Goal: Task Accomplishment & Management: Manage account settings

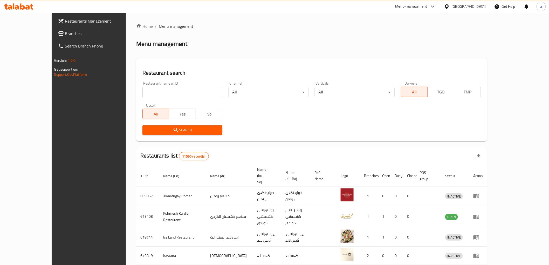
click at [151, 93] on input "search" at bounding box center [182, 92] width 80 height 10
paste input "699183"
type input "699183"
click at [147, 128] on span "Search" at bounding box center [183, 130] width 72 height 6
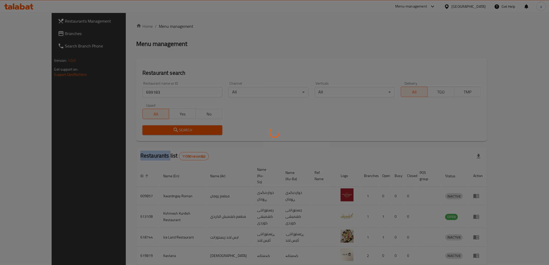
click at [141, 128] on div at bounding box center [274, 132] width 549 height 265
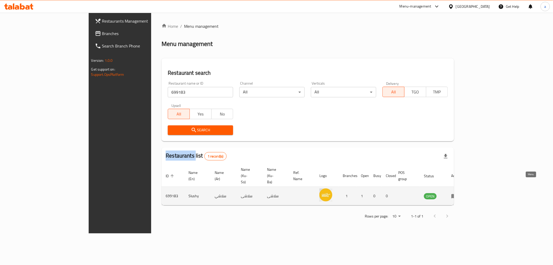
click at [457, 194] on icon "enhanced table" at bounding box center [455, 196] width 6 height 4
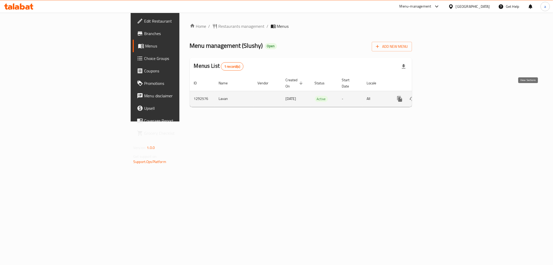
click at [443, 96] on link "enhanced table" at bounding box center [437, 99] width 12 height 12
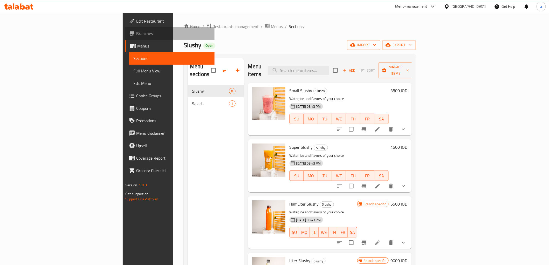
click at [125, 38] on link "Branches" at bounding box center [169, 33] width 89 height 12
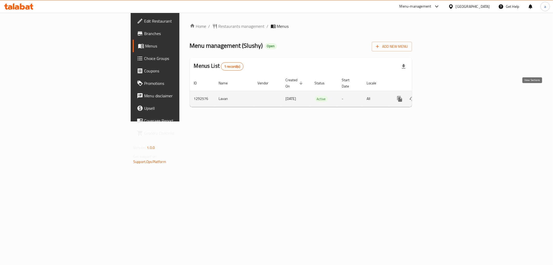
click at [443, 97] on link "enhanced table" at bounding box center [437, 99] width 12 height 12
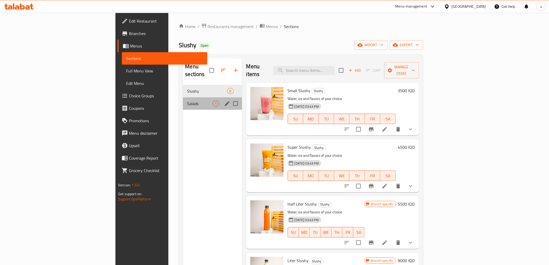
click at [183, 100] on div "Salads 1" at bounding box center [212, 103] width 59 height 12
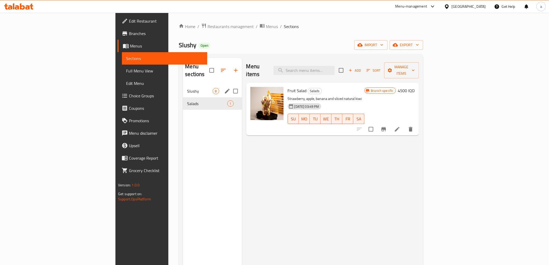
click at [183, 89] on div "Slushy 8" at bounding box center [212, 91] width 59 height 12
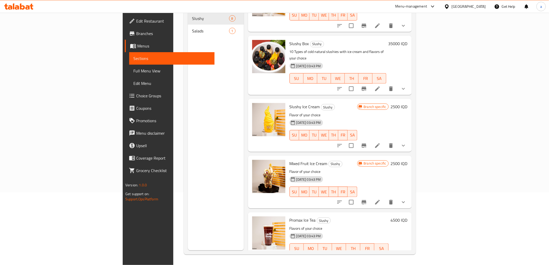
scroll to position [115, 0]
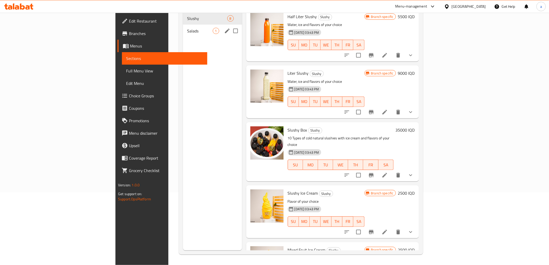
click at [187, 28] on span "Salads" at bounding box center [199, 31] width 25 height 6
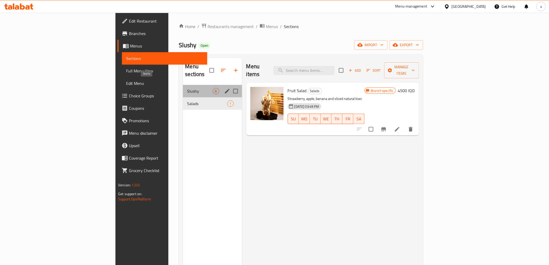
click at [187, 88] on span "Slushy" at bounding box center [199, 91] width 25 height 6
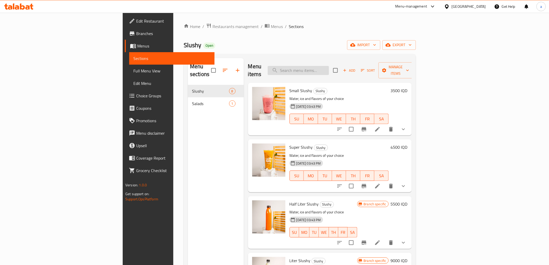
click at [329, 68] on input "search" at bounding box center [298, 70] width 61 height 9
paste input "فراولة ونعناع"
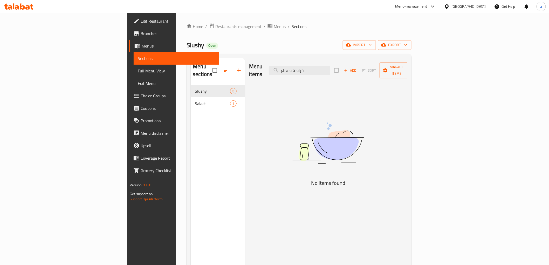
type input "فراولة ونعناع"
click at [195, 100] on span "Salads" at bounding box center [212, 103] width 35 height 6
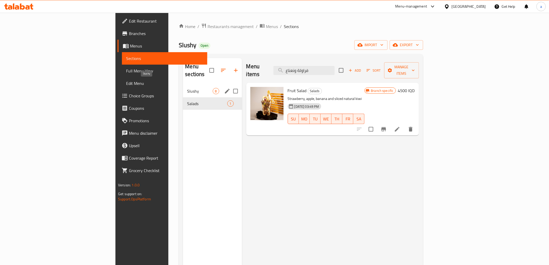
click at [187, 88] on span "Slushy" at bounding box center [199, 91] width 25 height 6
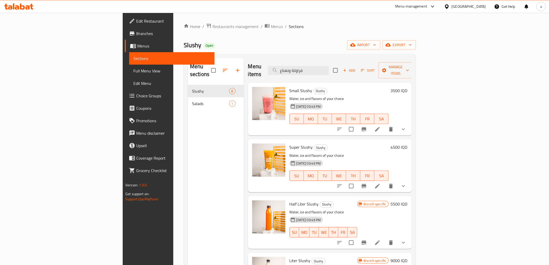
click at [347, 68] on icon "button" at bounding box center [344, 70] width 5 height 5
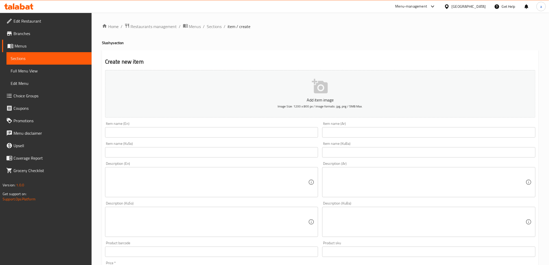
click at [244, 133] on input "text" at bounding box center [211, 132] width 213 height 10
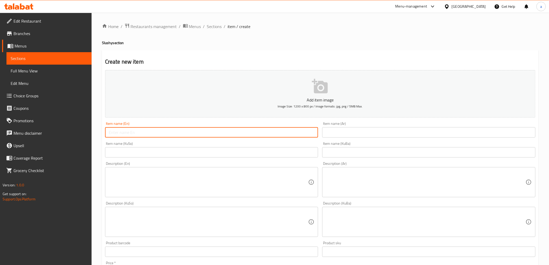
paste input "Strawberry and mint"
type input "Strawberry and mint"
click at [339, 128] on input "text" at bounding box center [428, 132] width 213 height 10
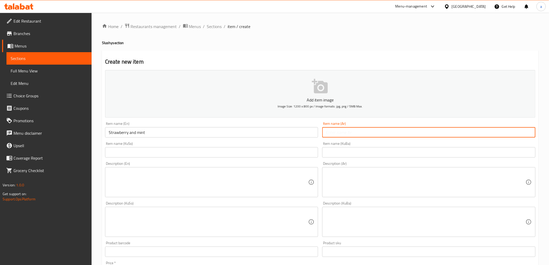
paste input "فراولة ونعناع"
type input "فراولة ونعناع"
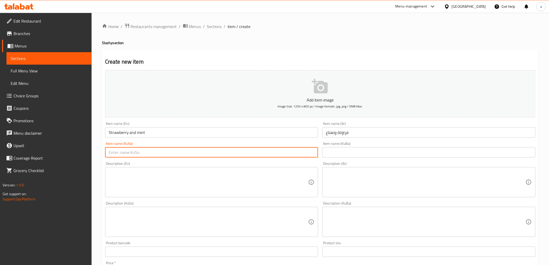
click at [280, 154] on input "text" at bounding box center [211, 152] width 213 height 10
paste input "فەراولە و نەعناع"
type input "فەراولە و نەعناع"
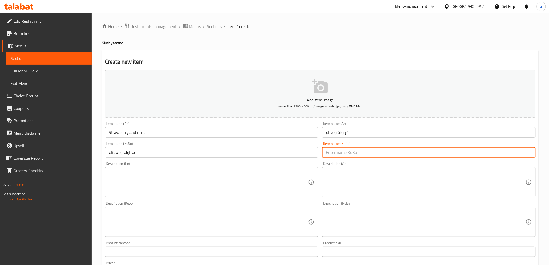
click at [379, 155] on input "text" at bounding box center [428, 152] width 213 height 10
paste input "فەراولە و نەعناع"
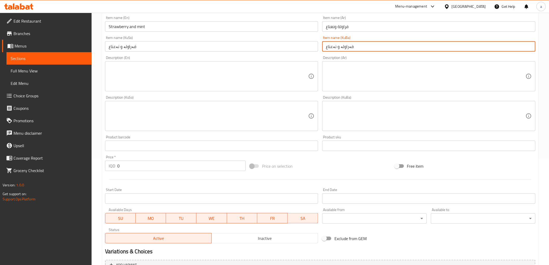
scroll to position [160, 0]
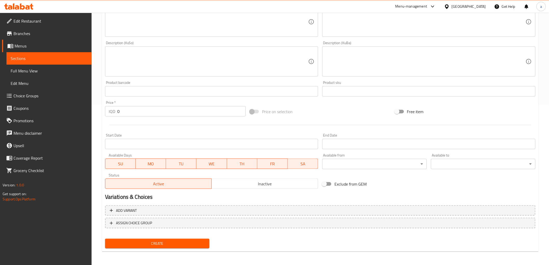
type input "فەراولە و نەعناع"
click at [154, 243] on span "Create" at bounding box center [157, 243] width 96 height 6
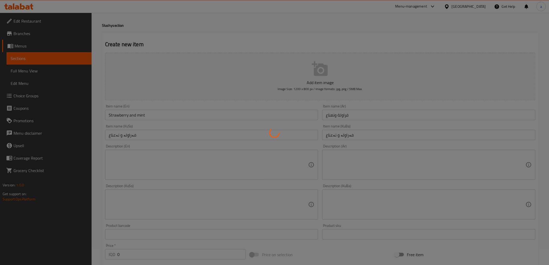
scroll to position [0, 0]
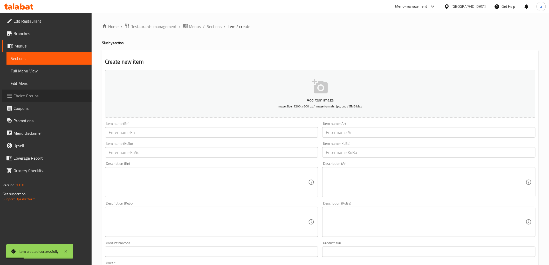
click at [40, 98] on span "Choice Groups" at bounding box center [50, 96] width 74 height 6
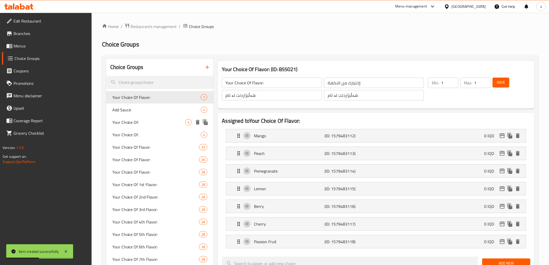
click at [145, 122] on span "Your Choice Of:" at bounding box center [148, 122] width 73 height 6
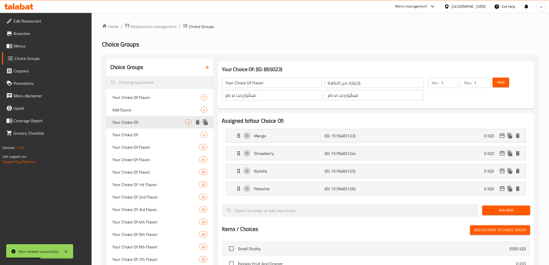
type input "Your Choice Of:"
type input "إختيارك من:"
type input "هەڵبژاردنت لە:"
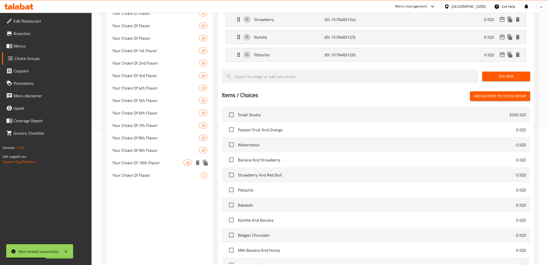
scroll to position [173, 0]
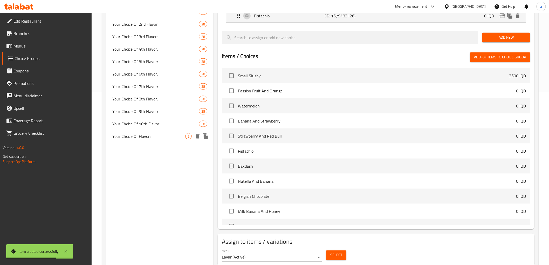
click at [143, 134] on span "Your Choice Of Flavor:" at bounding box center [148, 136] width 73 height 6
type input "Your Choice Of Flavor:"
type input "إختيارك من النكهة:"
type input "هەڵبژاردنت لە تام:"
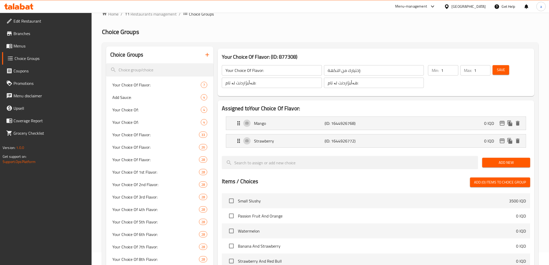
scroll to position [0, 0]
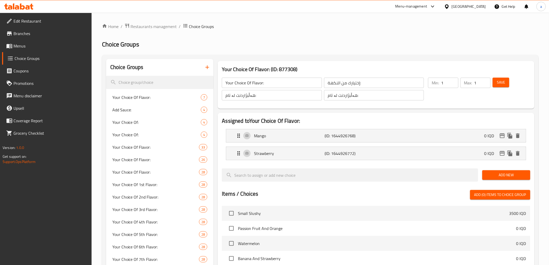
click at [205, 69] on icon "button" at bounding box center [207, 67] width 6 height 6
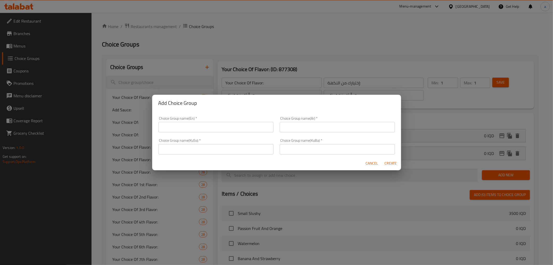
drag, startPoint x: 198, startPoint y: 127, endPoint x: 197, endPoint y: 123, distance: 4.2
click at [198, 127] on input "text" at bounding box center [215, 127] width 115 height 10
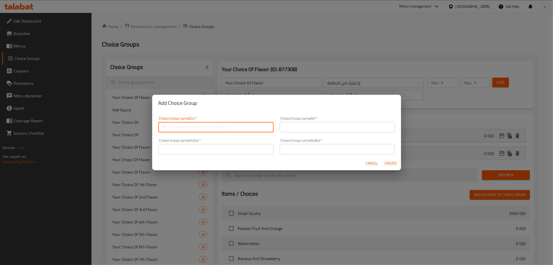
paste input "Your Choice Of:"
type input "Your Choice Of:"
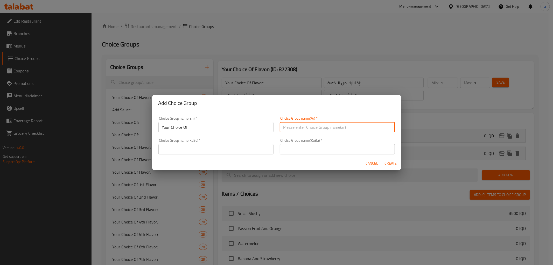
click at [309, 128] on input "text" at bounding box center [337, 127] width 115 height 10
paste input "إختيارك من:"
type input "إختيارك من:"
click at [258, 147] on input "text" at bounding box center [215, 149] width 115 height 10
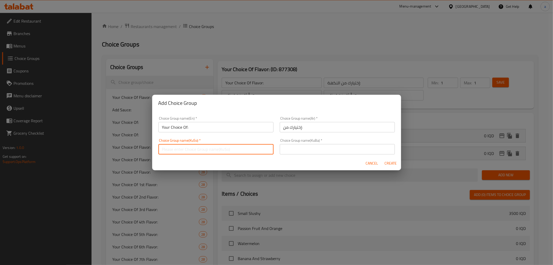
paste input "هەڵبژاردنت لە:"
type input "هەڵبژاردنت لە:"
click at [312, 148] on input "text" at bounding box center [337, 149] width 115 height 10
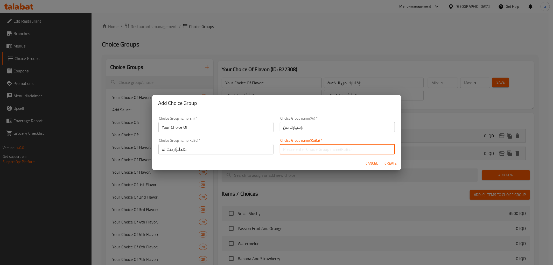
paste input "هەڵبژاردنت لە:"
type input "هەڵبژاردنت لە:"
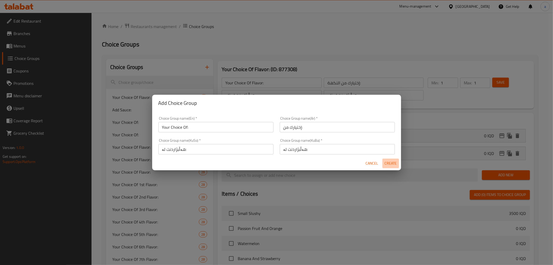
click at [392, 161] on span "Create" at bounding box center [391, 163] width 12 height 6
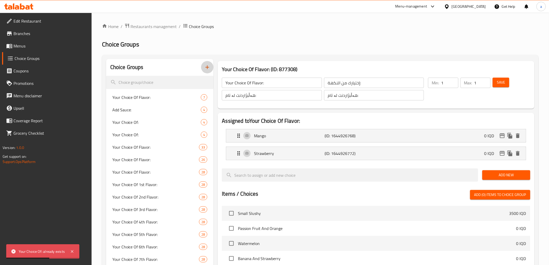
click at [202, 66] on button "button" at bounding box center [207, 67] width 12 height 12
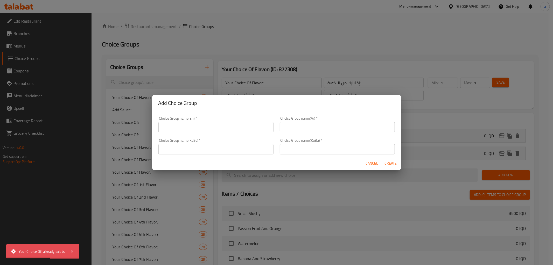
click at [209, 67] on div "Add Choice Group Choice Group name(En)   * Choice Group name(En) * Choice Group…" at bounding box center [276, 132] width 553 height 265
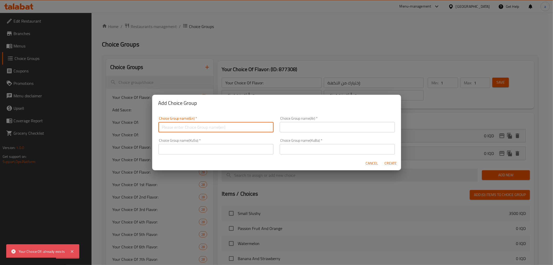
click at [203, 129] on input "text" at bounding box center [215, 127] width 115 height 10
paste input "Your Choice Of:"
type input "Your Choice Of:"
click at [292, 129] on input "text" at bounding box center [337, 127] width 115 height 10
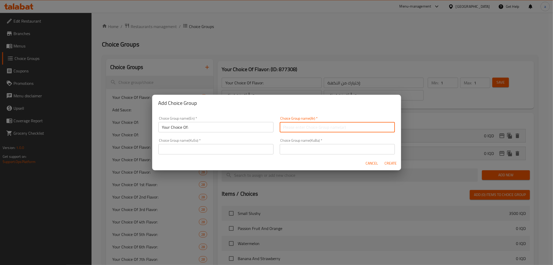
paste input "إختيارك من:"
type input "إختيارك من:"
click at [261, 150] on input "text" at bounding box center [215, 149] width 115 height 10
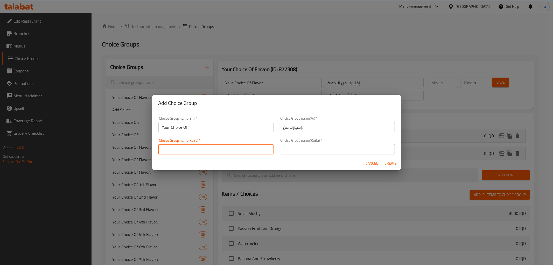
paste input "هەڵبژاردنت لە:"
type input "هەڵبژاردنت لە:"
click at [325, 154] on input "text" at bounding box center [337, 149] width 115 height 10
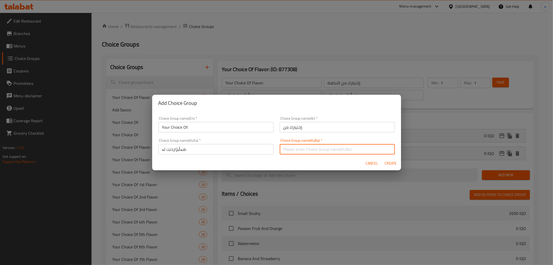
paste input "هەڵبژاردنت لە:"
type input "هەڵبژاردنت لە:"
click at [393, 161] on span "Create" at bounding box center [391, 163] width 12 height 6
type input "Your Choice Of:"
type input "إختيارك من:"
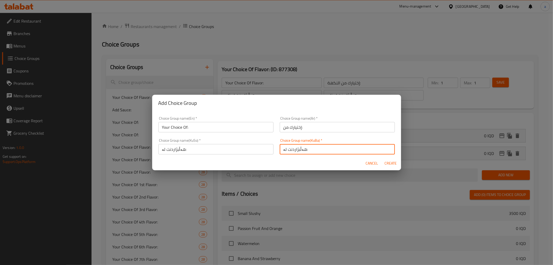
type input "هەڵبژاردنت لە:"
type input "0"
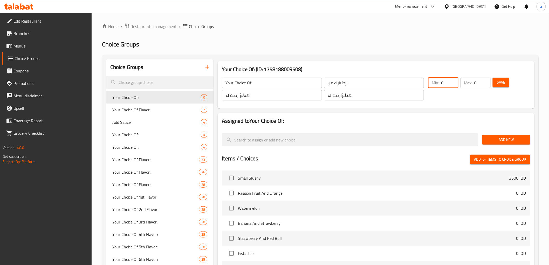
drag, startPoint x: 456, startPoint y: 82, endPoint x: 434, endPoint y: 87, distance: 22.5
click at [434, 87] on div "Min: 0 ​" at bounding box center [443, 83] width 30 height 10
drag, startPoint x: 478, startPoint y: 82, endPoint x: 458, endPoint y: 87, distance: 20.4
click at [458, 87] on div "Min: ​ This field is required Max: 0 ​" at bounding box center [459, 88] width 67 height 27
type input "1"
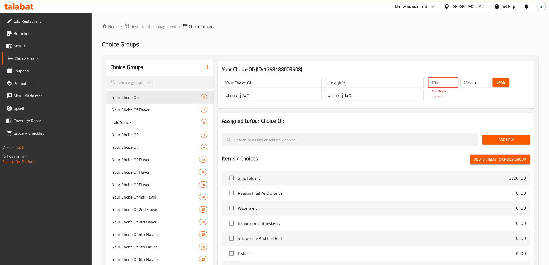
click at [447, 83] on input "number" at bounding box center [449, 83] width 17 height 10
type input "1"
click at [501, 79] on span "Save" at bounding box center [501, 82] width 8 height 6
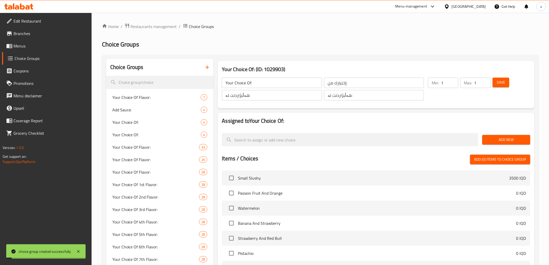
click at [493, 144] on div "Add New" at bounding box center [506, 139] width 52 height 17
click at [493, 139] on span "Add New" at bounding box center [506, 139] width 40 height 6
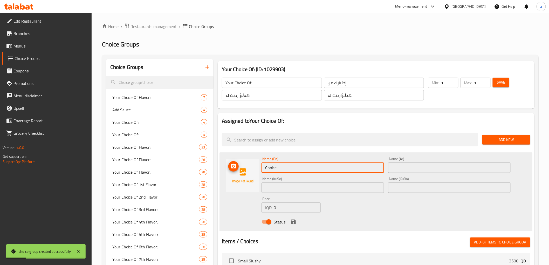
drag, startPoint x: 250, startPoint y: 169, endPoint x: 244, endPoint y: 169, distance: 6.2
click at [244, 169] on div "Name (En) Choice Name (En) Name (Ar) Name (Ar) Name (KuSo) Name (KuSo) Name (Ku…" at bounding box center [376, 192] width 312 height 79
paste input "Small"
type input "Small"
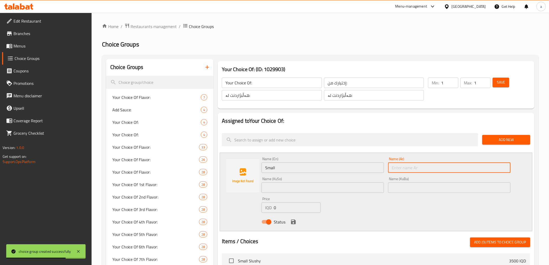
click at [400, 172] on input "text" at bounding box center [449, 167] width 122 height 10
paste input "صغير"
type input "صغير"
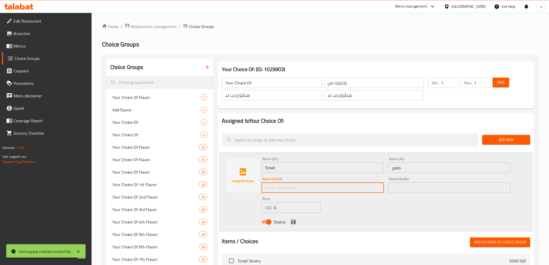
drag, startPoint x: 295, startPoint y: 188, endPoint x: 292, endPoint y: 185, distance: 5.1
click at [295, 189] on input "text" at bounding box center [322, 187] width 122 height 10
paste input "بچووک"
type input "بچووک"
click at [407, 188] on input "text" at bounding box center [449, 187] width 122 height 10
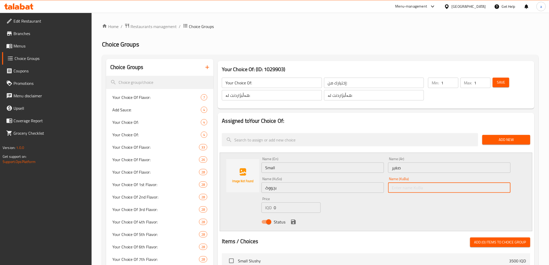
paste input "بچووک"
type input "بچووک"
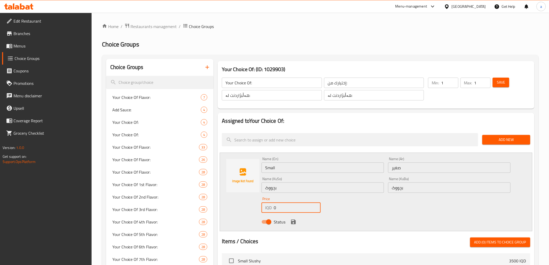
drag, startPoint x: 281, startPoint y: 210, endPoint x: 252, endPoint y: 207, distance: 29.7
click at [252, 207] on div "Name (En) Small Name (En) Name (Ar) صغير Name (Ar) Name (KuSo) بچووک Name (KuSo…" at bounding box center [376, 192] width 312 height 79
paste input "3.50"
type input "3.500"
click at [292, 221] on icon "save" at bounding box center [293, 221] width 5 height 5
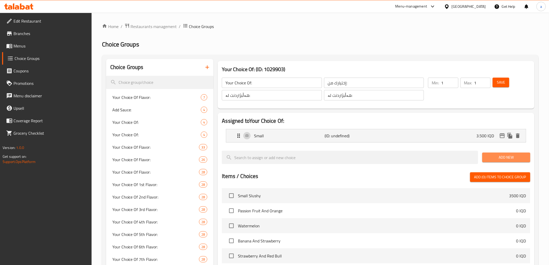
click at [496, 159] on span "Add New" at bounding box center [506, 157] width 40 height 6
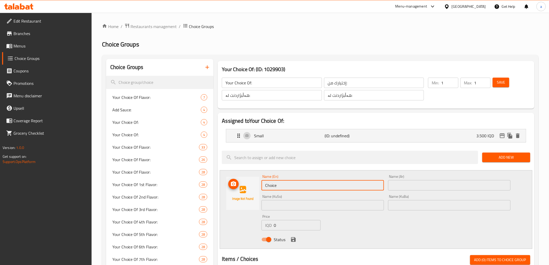
drag, startPoint x: 286, startPoint y: 183, endPoint x: 240, endPoint y: 180, distance: 46.3
click at [240, 180] on div "Name (En) Choice Name (En) Name (Ar) Name (Ar) Name (KuSo) Name (KuSo) Name (Ku…" at bounding box center [376, 209] width 312 height 79
paste input "Super"
type input "Super"
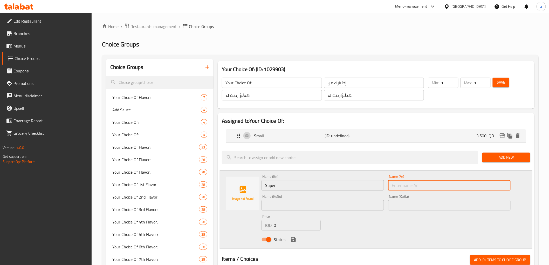
click at [414, 188] on input "text" at bounding box center [449, 185] width 122 height 10
paste input "سوبر"
type input "سوبر"
click at [356, 209] on input "text" at bounding box center [322, 205] width 122 height 10
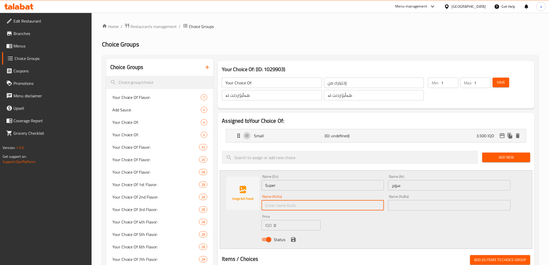
paste input "سوپەر"
type input "سوپەر"
click at [406, 209] on input "text" at bounding box center [449, 205] width 122 height 10
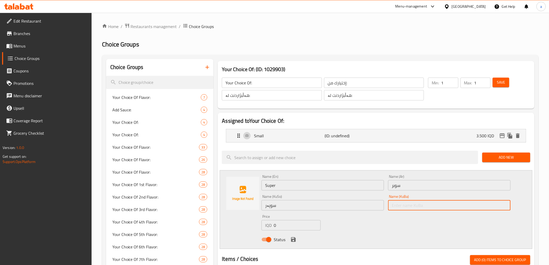
paste input "سوپەر"
type input "سوپەر"
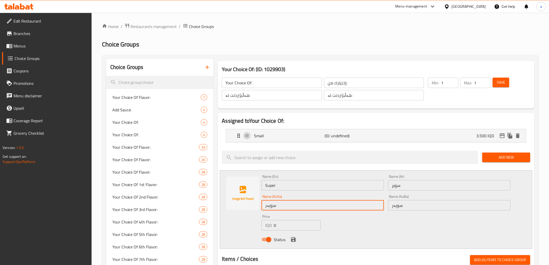
click at [339, 204] on input "سوپەر" at bounding box center [322, 205] width 122 height 10
type input "سوپەر"
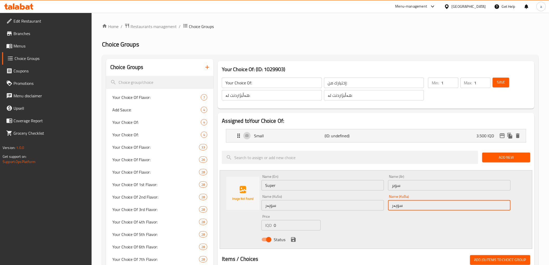
click at [450, 207] on input "سوپەر" at bounding box center [449, 205] width 122 height 10
type input "سوپەر"
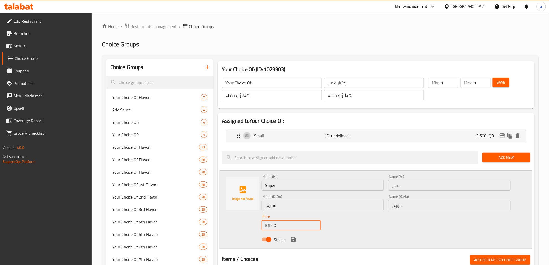
click at [246, 223] on div "Name (En) Super Name (En) Name (Ar) سوبر Name (Ar) Name (KuSo) سوپەر Name (KuSo…" at bounding box center [376, 209] width 312 height 79
paste input "4.50"
type input "4.500"
click at [294, 239] on icon "save" at bounding box center [293, 239] width 5 height 5
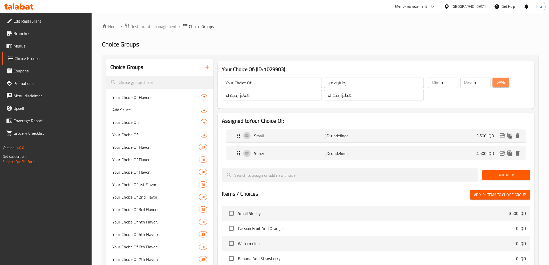
click at [503, 85] on span "Save" at bounding box center [501, 82] width 8 height 6
click at [479, 135] on div "Small (ID: 2299737077) 4 IQD" at bounding box center [377, 135] width 284 height 13
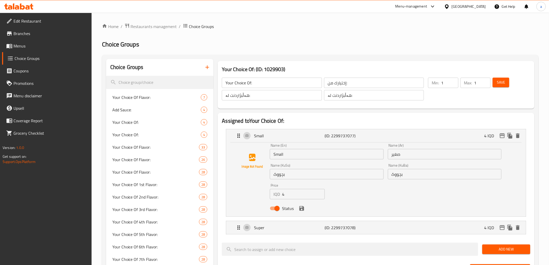
scroll to position [86, 0]
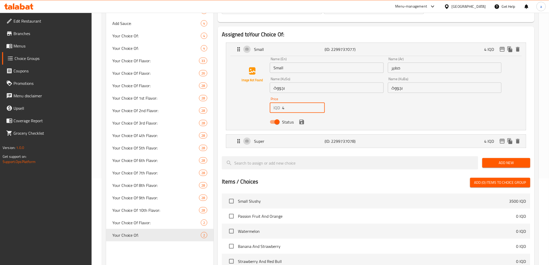
drag, startPoint x: 289, startPoint y: 110, endPoint x: 279, endPoint y: 112, distance: 10.5
click at [279, 112] on div "IQD 4 Price" at bounding box center [297, 107] width 55 height 10
drag, startPoint x: 298, startPoint y: 121, endPoint x: 304, endPoint y: 127, distance: 8.8
click at [299, 121] on icon "save" at bounding box center [302, 122] width 6 height 6
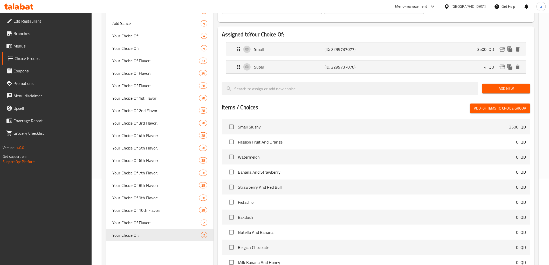
type input "3500"
click at [354, 70] on p "(ID: 2299737078)" at bounding box center [348, 67] width 47 height 6
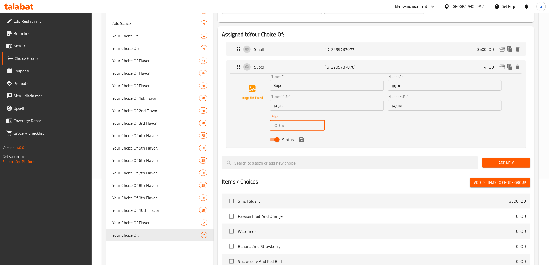
drag, startPoint x: 309, startPoint y: 121, endPoint x: 265, endPoint y: 128, distance: 44.6
click at [265, 128] on div "Name (En) Super Name (En) Name (Ar) سوبر Name (Ar) Name (KuSo) سوپەر Name (KuSo…" at bounding box center [375, 110] width 283 height 70
click at [305, 144] on div "Status" at bounding box center [386, 140] width 236 height 14
click at [303, 140] on icon "save" at bounding box center [301, 139] width 5 height 5
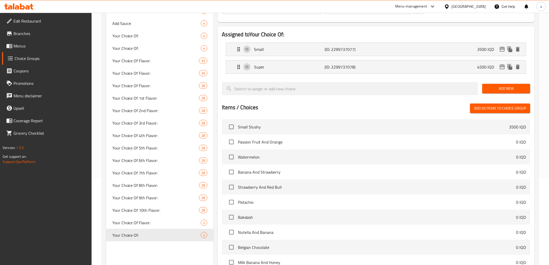
type input "4500"
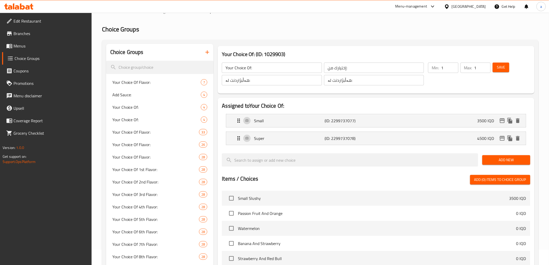
scroll to position [0, 0]
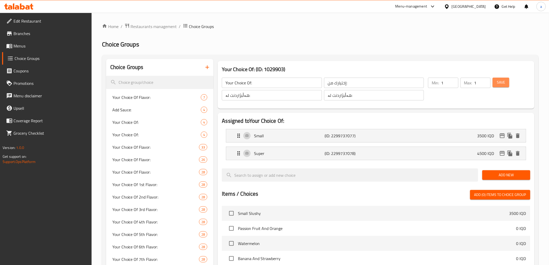
click at [506, 78] on button "Save" at bounding box center [501, 83] width 17 height 10
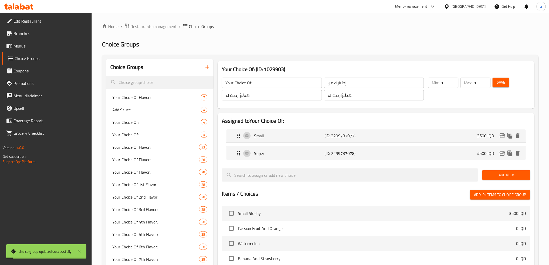
click at [34, 41] on link "Menus" at bounding box center [46, 46] width 89 height 12
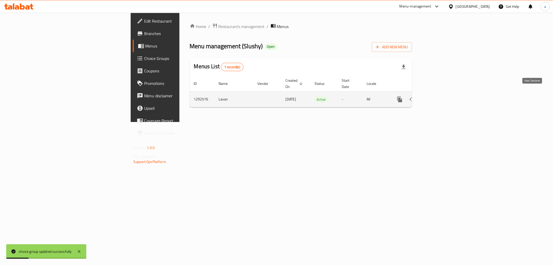
click at [440, 96] on icon "enhanced table" at bounding box center [437, 99] width 6 height 6
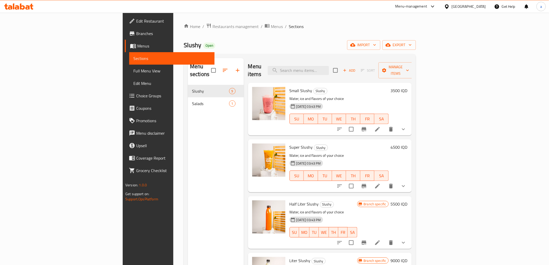
click at [136, 96] on span "Choice Groups" at bounding box center [173, 96] width 74 height 6
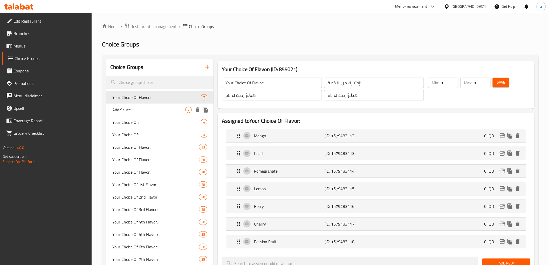
click at [129, 110] on span "Add Sauce:" at bounding box center [148, 110] width 73 height 6
type input "Add Sauce:"
type input "إضافة الصلصة:"
type input "زیادکردنی سۆس:"
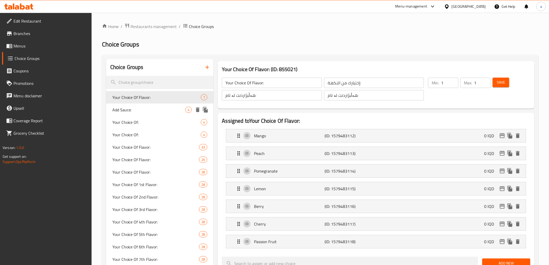
type input "0"
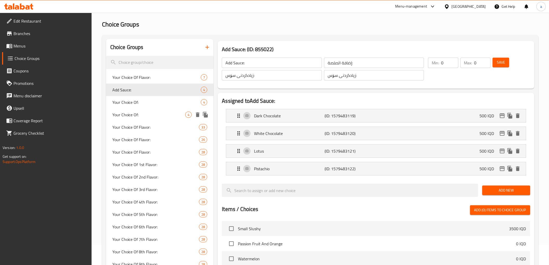
scroll to position [86, 0]
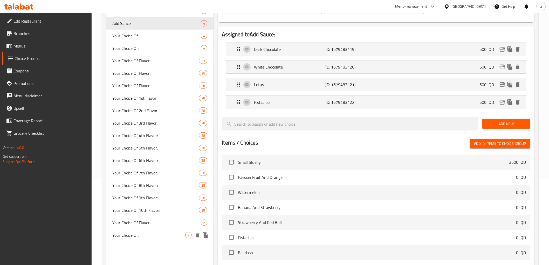
click at [142, 234] on span "Your Choice Of:" at bounding box center [148, 235] width 73 height 6
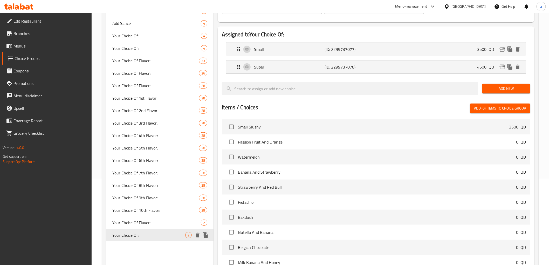
type input "Your Choice Of:"
type input "إختيارك من:"
type input "هەڵبژاردنت لە:"
type input "1"
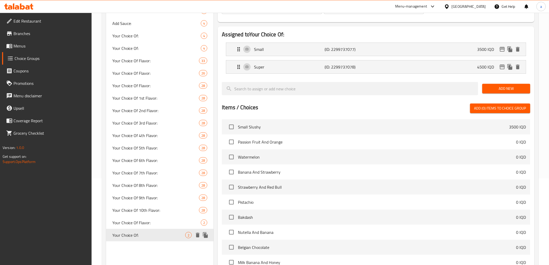
type input "1"
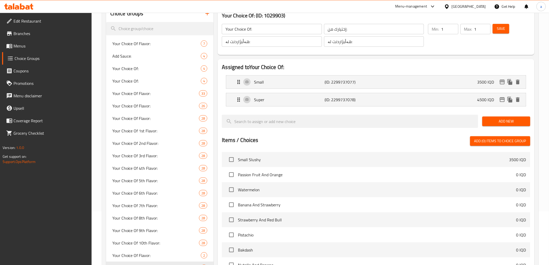
scroll to position [0, 0]
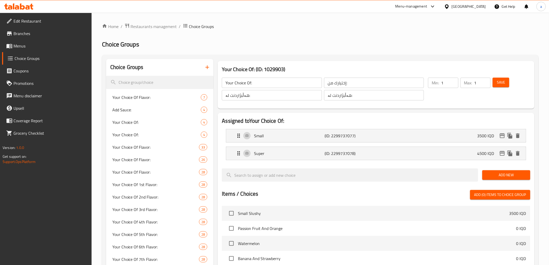
click at [507, 79] on button "Save" at bounding box center [501, 83] width 17 height 10
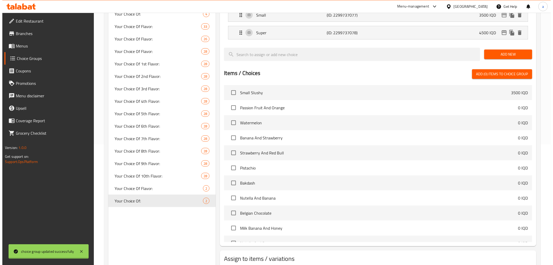
scroll to position [155, 0]
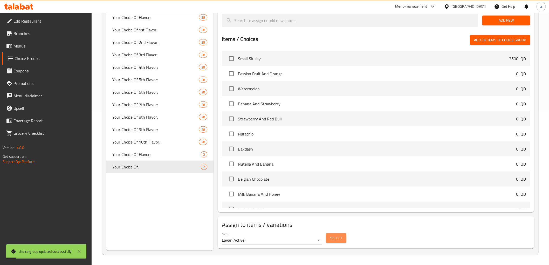
click at [332, 235] on span "Select" at bounding box center [336, 238] width 12 height 6
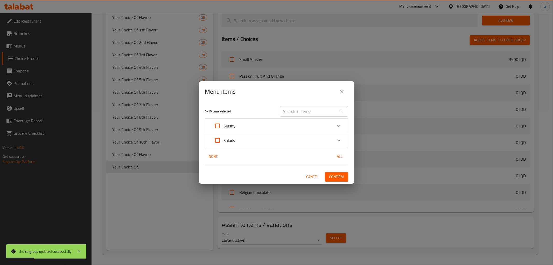
click at [257, 126] on div "Slushy" at bounding box center [271, 126] width 121 height 12
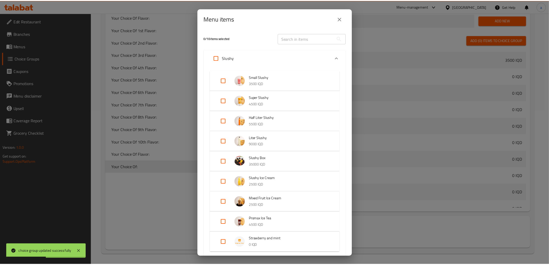
scroll to position [59, 0]
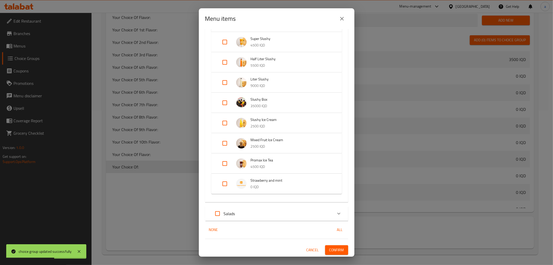
click at [223, 180] on input "Expand" at bounding box center [225, 183] width 12 height 12
checkbox input "true"
click at [329, 251] on span "Confirm" at bounding box center [336, 254] width 15 height 6
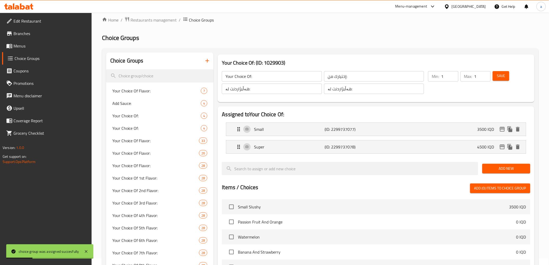
scroll to position [0, 0]
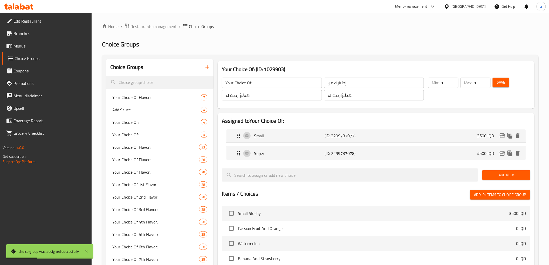
click at [503, 79] on span "Save" at bounding box center [501, 82] width 8 height 6
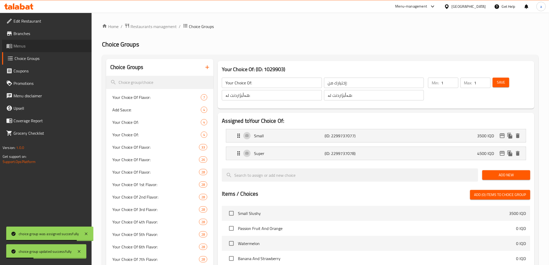
click at [50, 48] on span "Menus" at bounding box center [50, 46] width 74 height 6
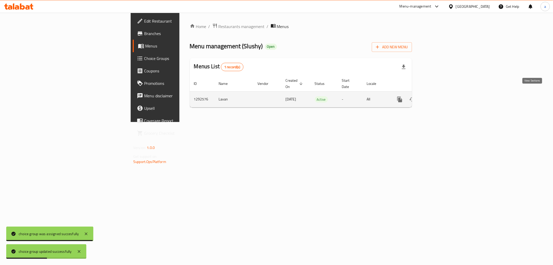
click at [443, 93] on link "enhanced table" at bounding box center [437, 99] width 12 height 12
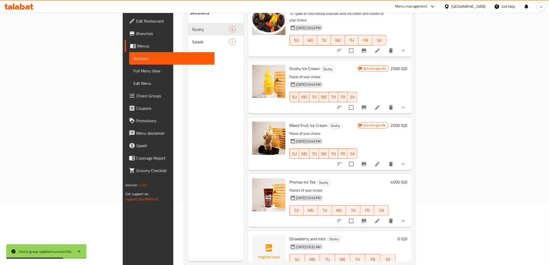
scroll to position [73, 0]
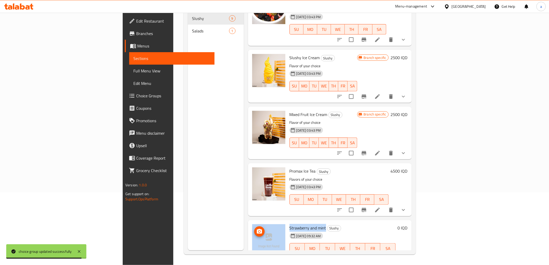
drag, startPoint x: 294, startPoint y: 213, endPoint x: 252, endPoint y: 211, distance: 42.3
click at [252, 222] on div "Strawberry and mint Slushy [DATE] 09:32 AM SU MO TU WE TH FR SA 0 IQD" at bounding box center [330, 242] width 160 height 41
copy div "Strawberry and mint"
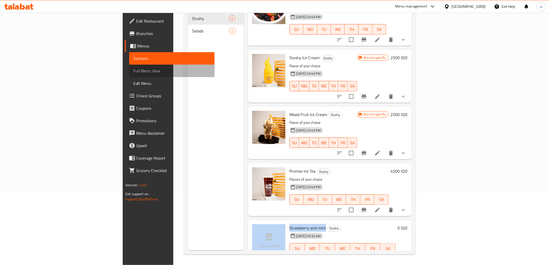
click at [133, 71] on span "Full Menu View" at bounding box center [171, 71] width 77 height 6
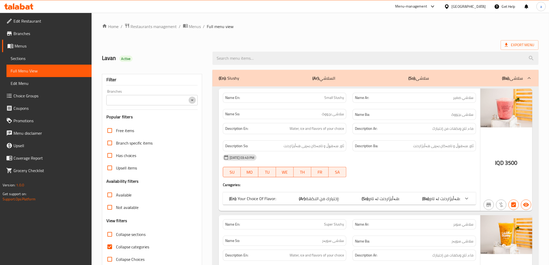
click at [195, 101] on icon "Open" at bounding box center [192, 100] width 6 height 6
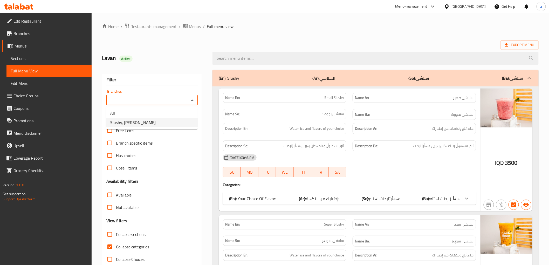
click at [180, 123] on li "Slushy, [PERSON_NAME]" at bounding box center [152, 122] width 92 height 9
type input "Slushy, [PERSON_NAME]"
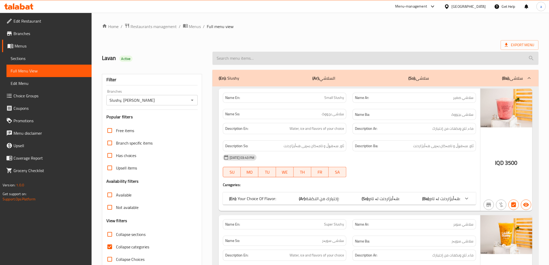
click at [278, 58] on input "search" at bounding box center [375, 58] width 326 height 13
paste input "Strawberry and mint"
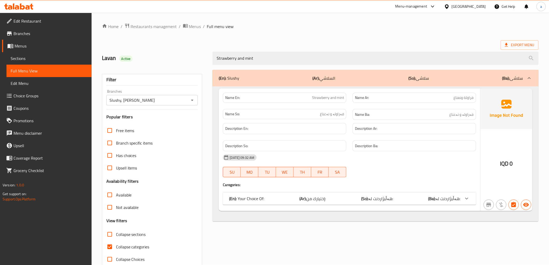
type input "Strawberry and mint"
click at [439, 196] on span "هەڵبژاردنت لە:" at bounding box center [448, 199] width 25 height 8
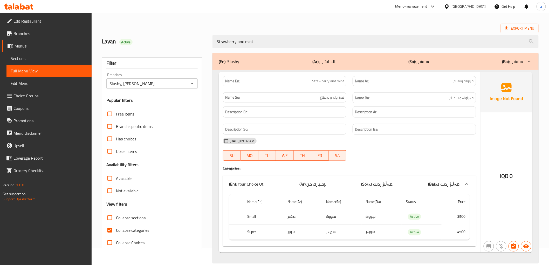
scroll to position [25, 0]
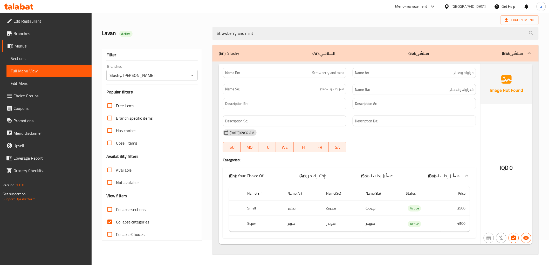
click at [135, 219] on span "Collapse categories" at bounding box center [132, 222] width 33 height 6
click at [116, 219] on input "Collapse categories" at bounding box center [109, 222] width 12 height 12
checkbox input "false"
click at [65, 55] on span "Sections" at bounding box center [49, 58] width 77 height 6
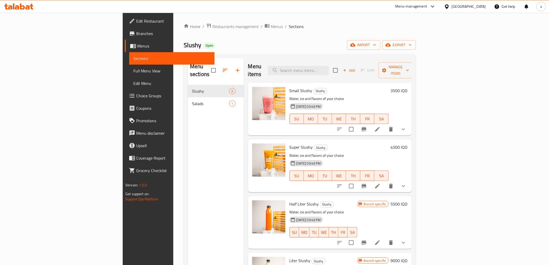
click at [17, 5] on icon at bounding box center [18, 6] width 29 height 6
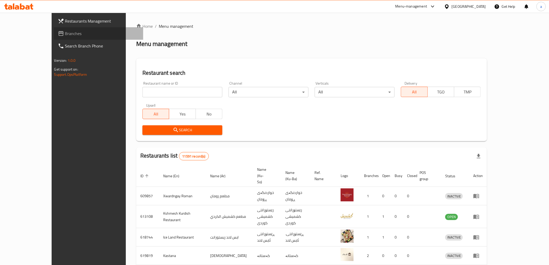
click at [65, 35] on span "Branches" at bounding box center [102, 33] width 74 height 6
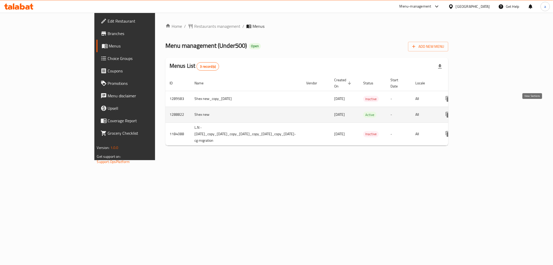
click at [488, 112] on icon "enhanced table" at bounding box center [485, 114] width 5 height 5
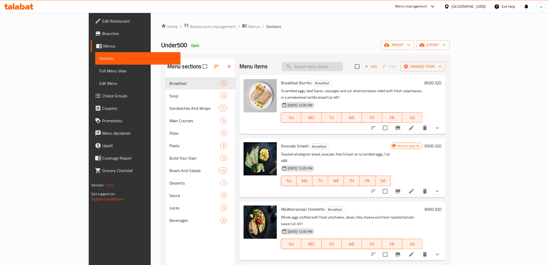
click at [343, 66] on input "search" at bounding box center [312, 66] width 61 height 9
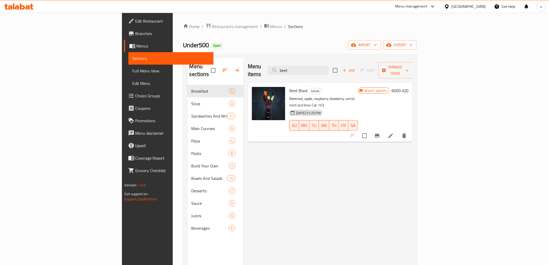
drag, startPoint x: 342, startPoint y: 68, endPoint x: 305, endPoint y: 68, distance: 37.3
click at [305, 68] on div "Menu items beet Add Sort Manage items" at bounding box center [330, 70] width 165 height 25
type input "beet"
click at [133, 71] on span "Full Menu View" at bounding box center [171, 71] width 77 height 6
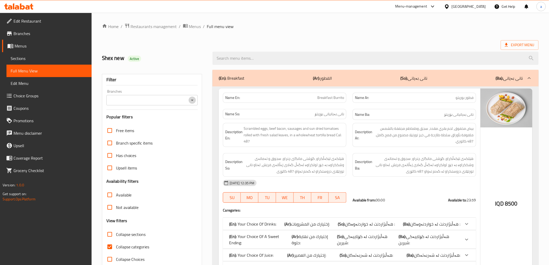
click at [193, 99] on icon "Open" at bounding box center [192, 100] width 6 height 6
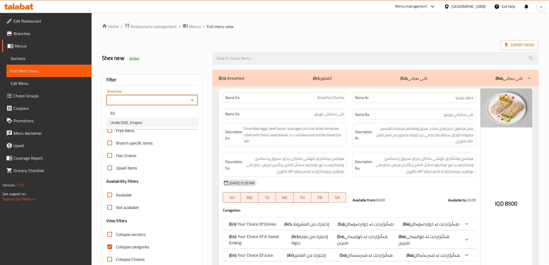
click at [190, 123] on li "Under500, Empire" at bounding box center [152, 122] width 92 height 9
type input "Under500, Empire"
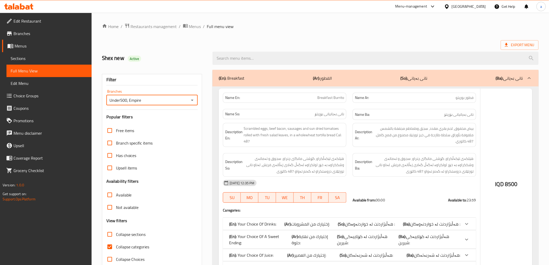
click at [280, 60] on input "search" at bounding box center [375, 58] width 326 height 13
paste input "beet"
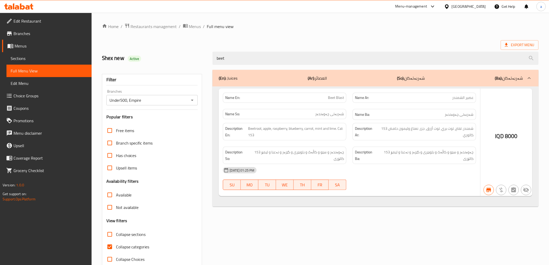
click at [280, 60] on input "beet" at bounding box center [375, 58] width 326 height 13
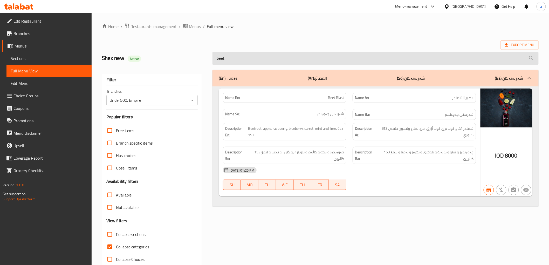
paste input "beet"
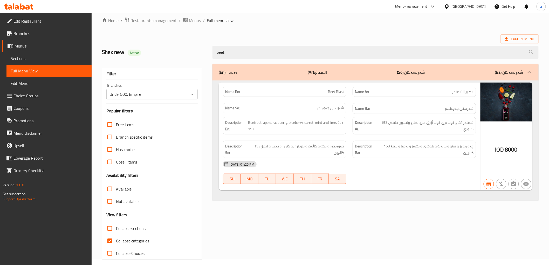
scroll to position [11, 0]
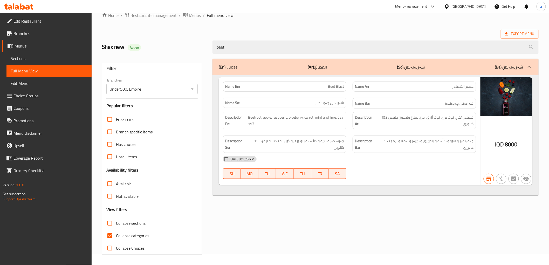
type input "beet"
click at [137, 231] on label "Collapse categories" at bounding box center [126, 235] width 46 height 12
click at [116, 231] on input "Collapse categories" at bounding box center [109, 235] width 12 height 12
checkbox input "false"
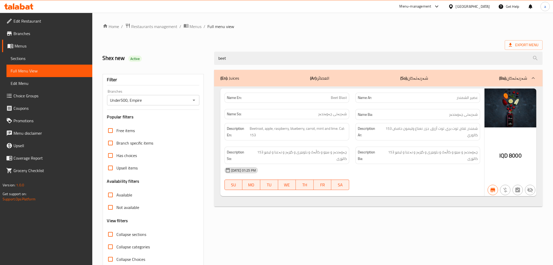
scroll to position [12, 0]
